Goal: Transaction & Acquisition: Purchase product/service

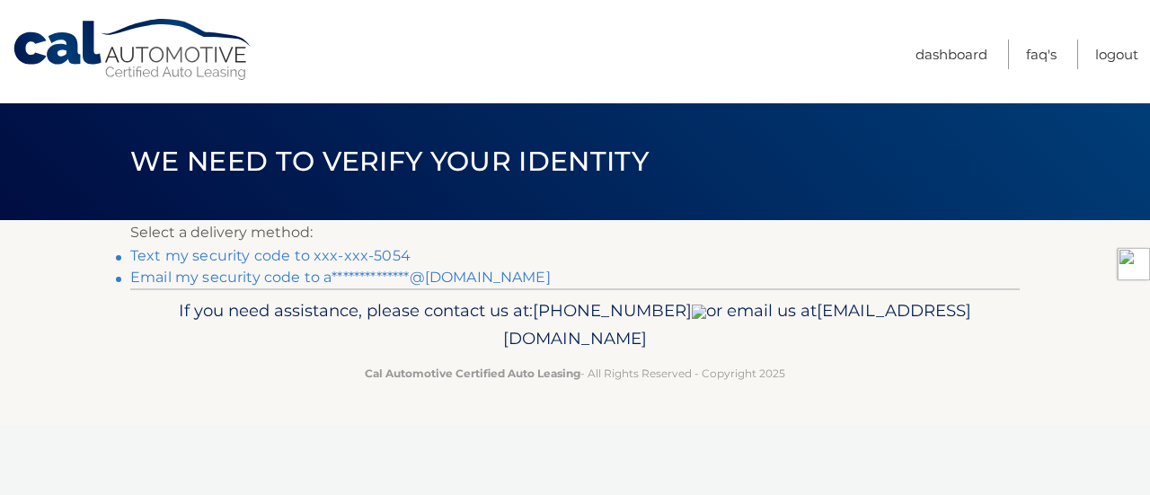
click at [366, 253] on link "Text my security code to xxx-xxx-5054" at bounding box center [270, 255] width 280 height 17
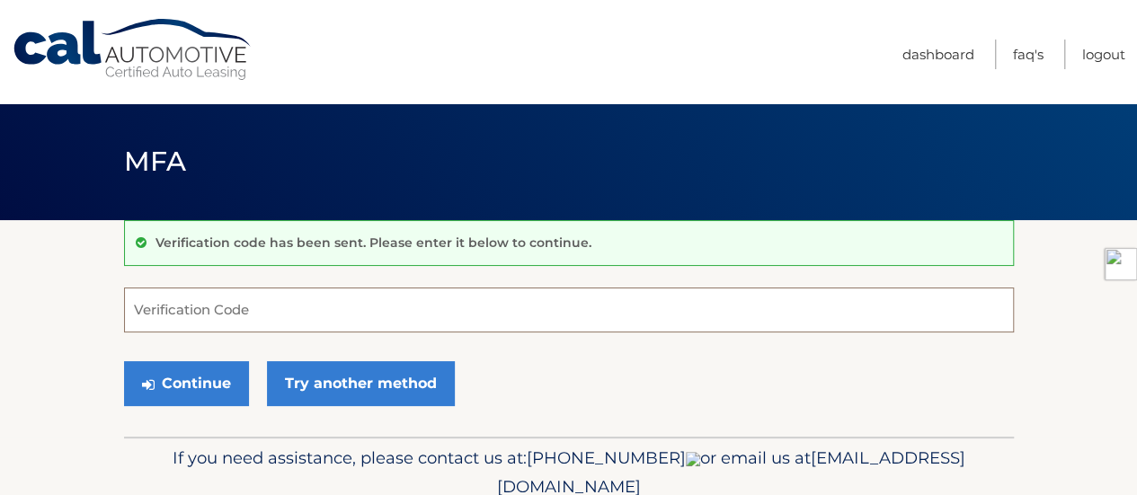
click at [345, 303] on input "Verification Code" at bounding box center [569, 310] width 890 height 45
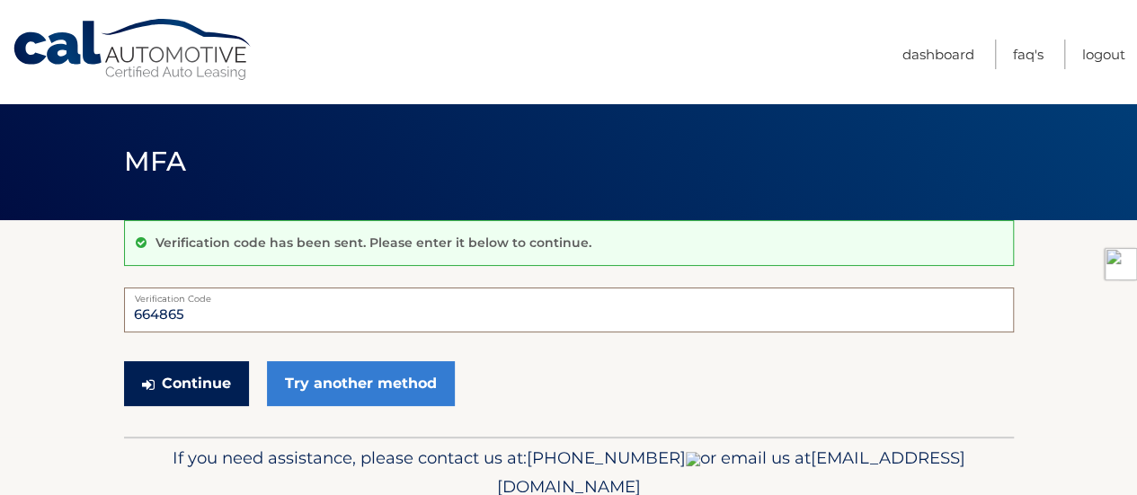
type input "664865"
click at [204, 396] on button "Continue" at bounding box center [186, 383] width 125 height 45
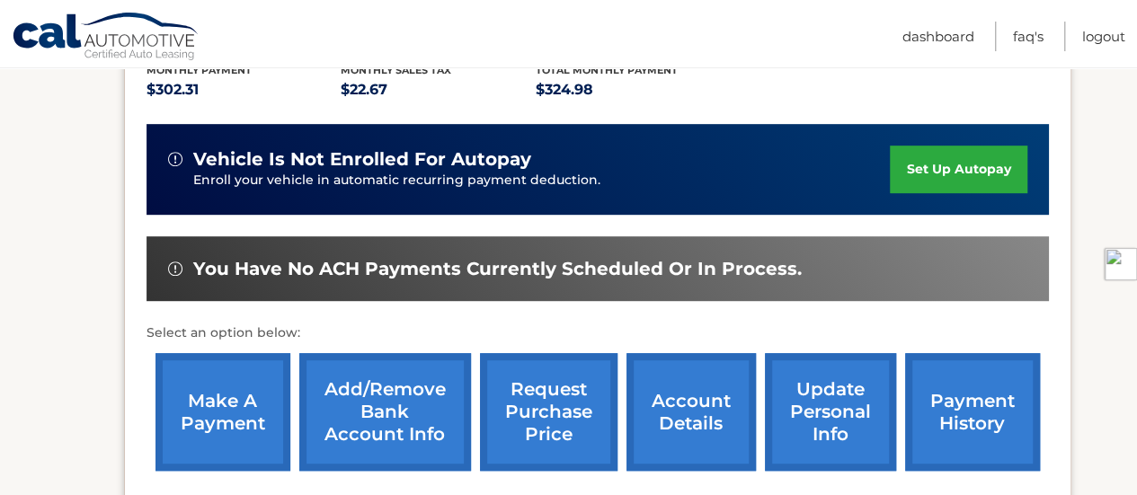
scroll to position [420, 0]
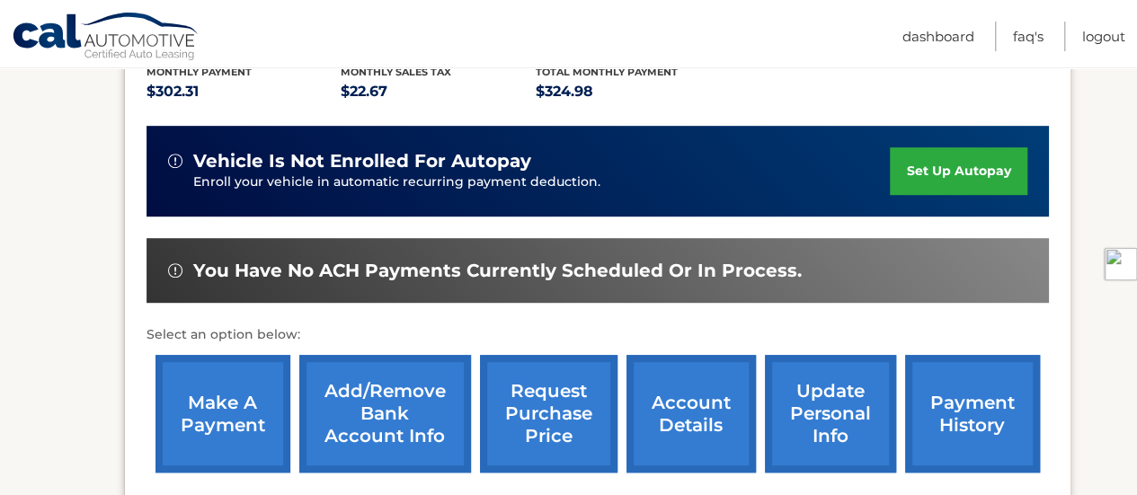
click at [254, 368] on link "make a payment" at bounding box center [222, 414] width 135 height 118
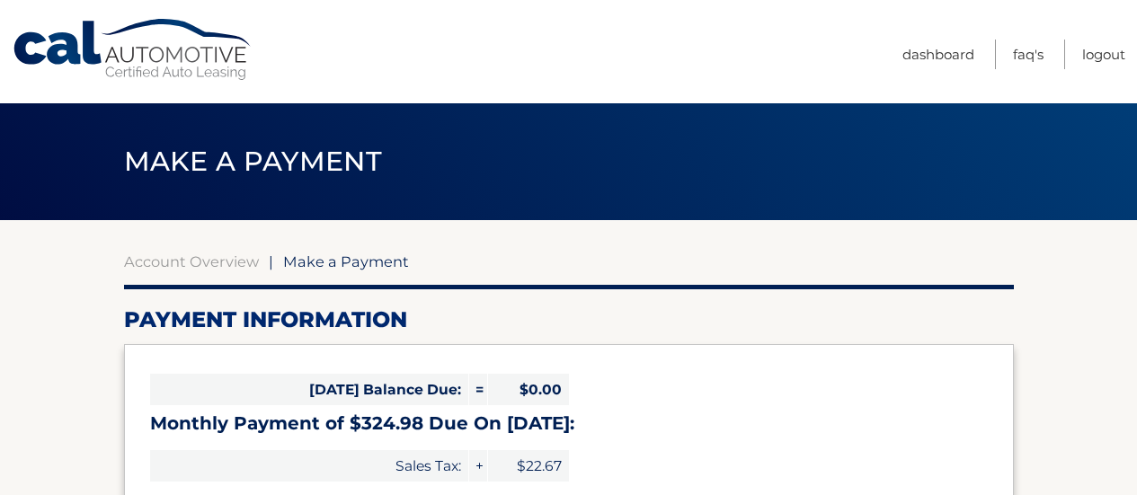
select select "MWExODRkYmMtZTM2ZS00YTNlLWFlZWItMmY3ZmQ0M2Y4MmFj"
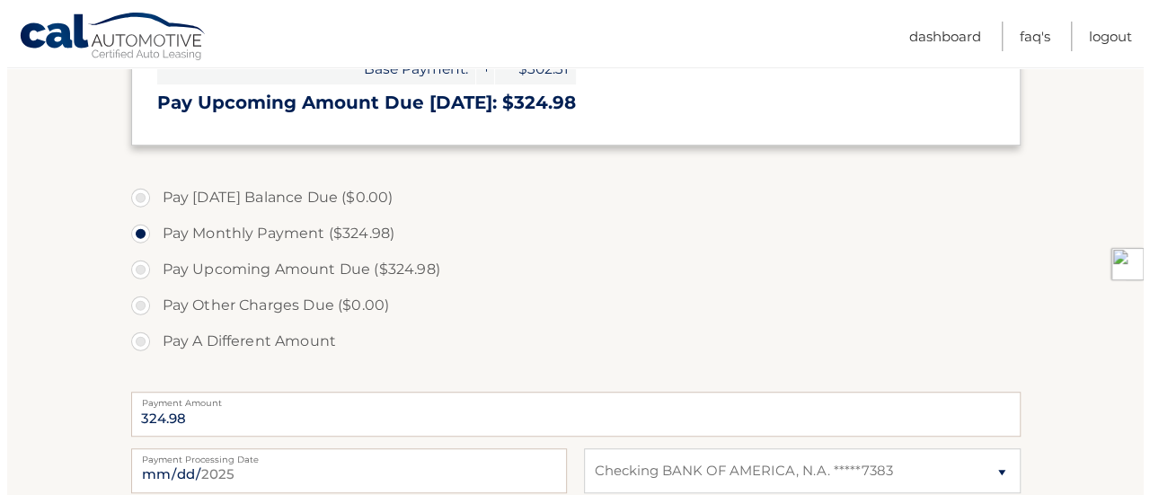
scroll to position [665, 0]
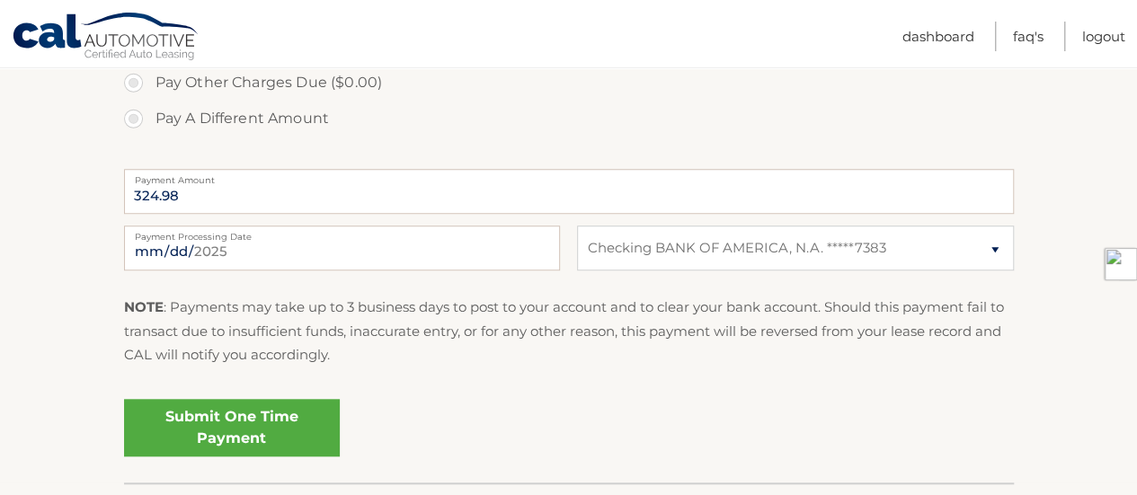
click at [167, 425] on link "Submit One Time Payment" at bounding box center [232, 428] width 216 height 58
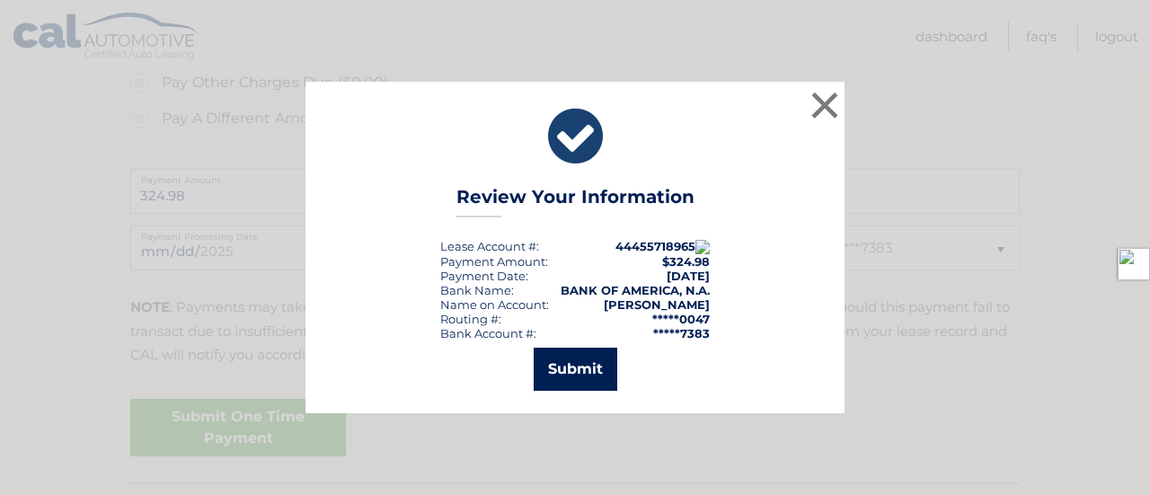
click at [591, 362] on button "Submit" at bounding box center [576, 369] width 84 height 43
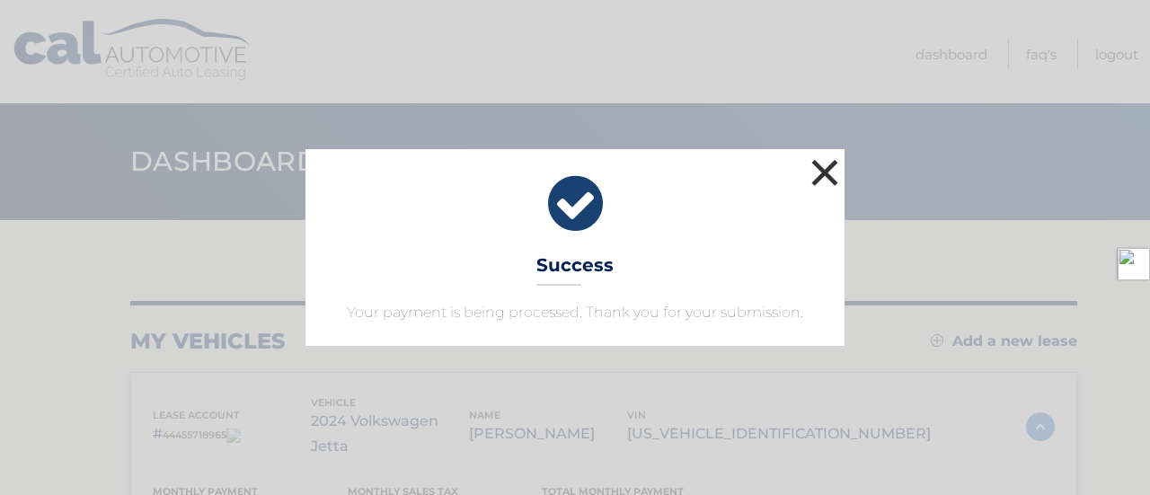
click at [836, 165] on button "×" at bounding box center [825, 173] width 36 height 36
